Goal: Check status

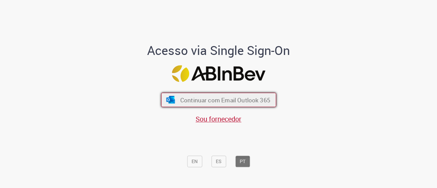
click at [222, 101] on span "Continuar com Email Outlook 365" at bounding box center [225, 100] width 90 height 8
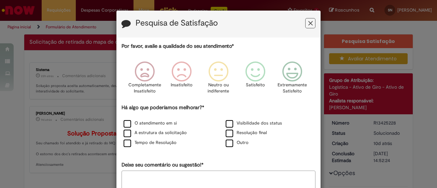
click at [310, 21] on icon "Feedback" at bounding box center [310, 23] width 4 height 7
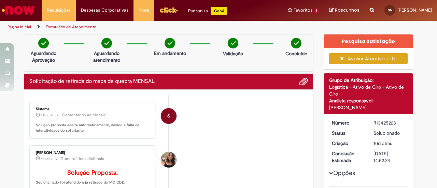
click at [175, 12] on img "Menu Cabeçalho" at bounding box center [169, 10] width 18 height 10
